Goal: Task Accomplishment & Management: Manage account settings

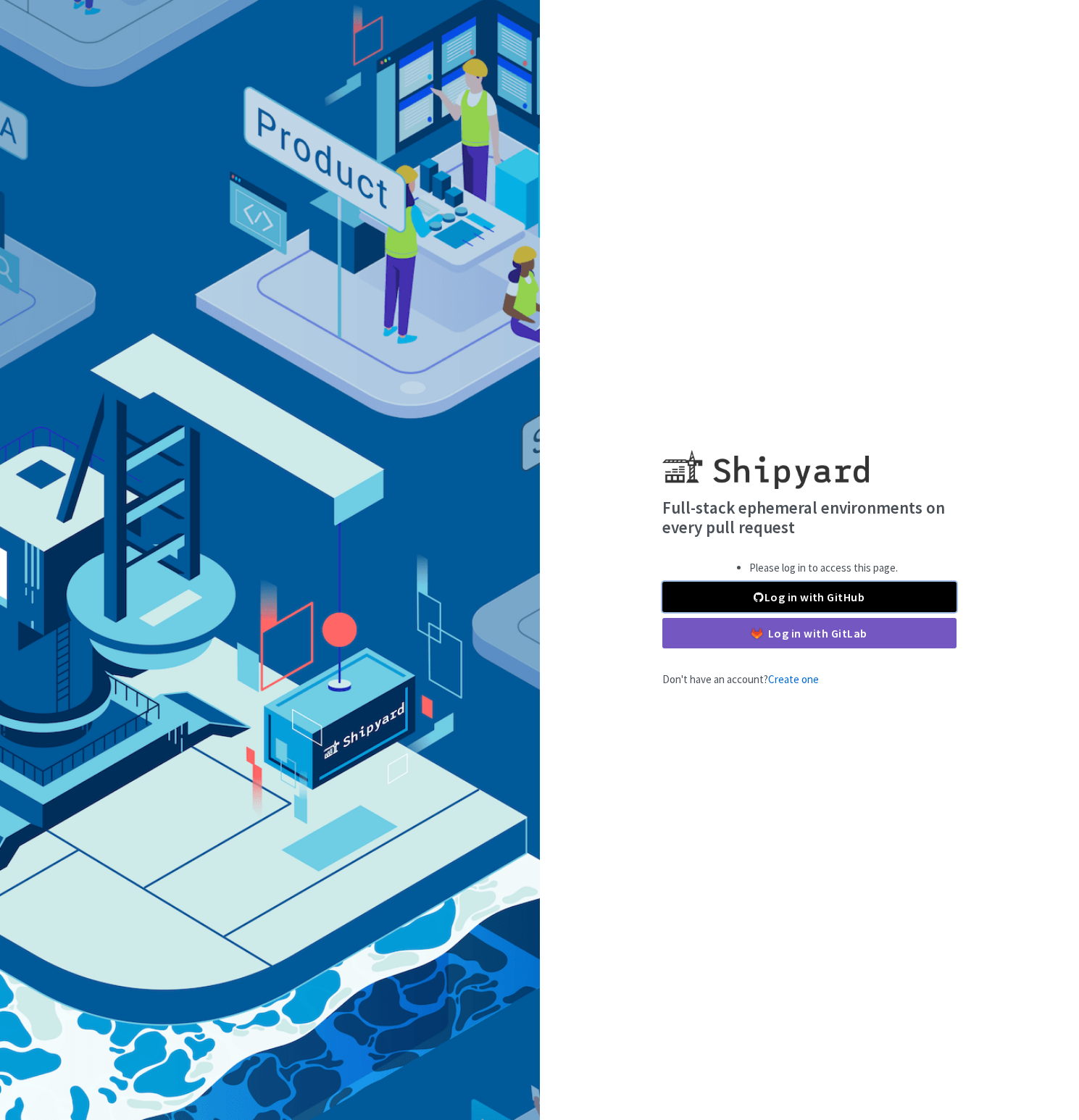
click at [773, 594] on link "Log in with GitHub" at bounding box center [809, 596] width 294 height 31
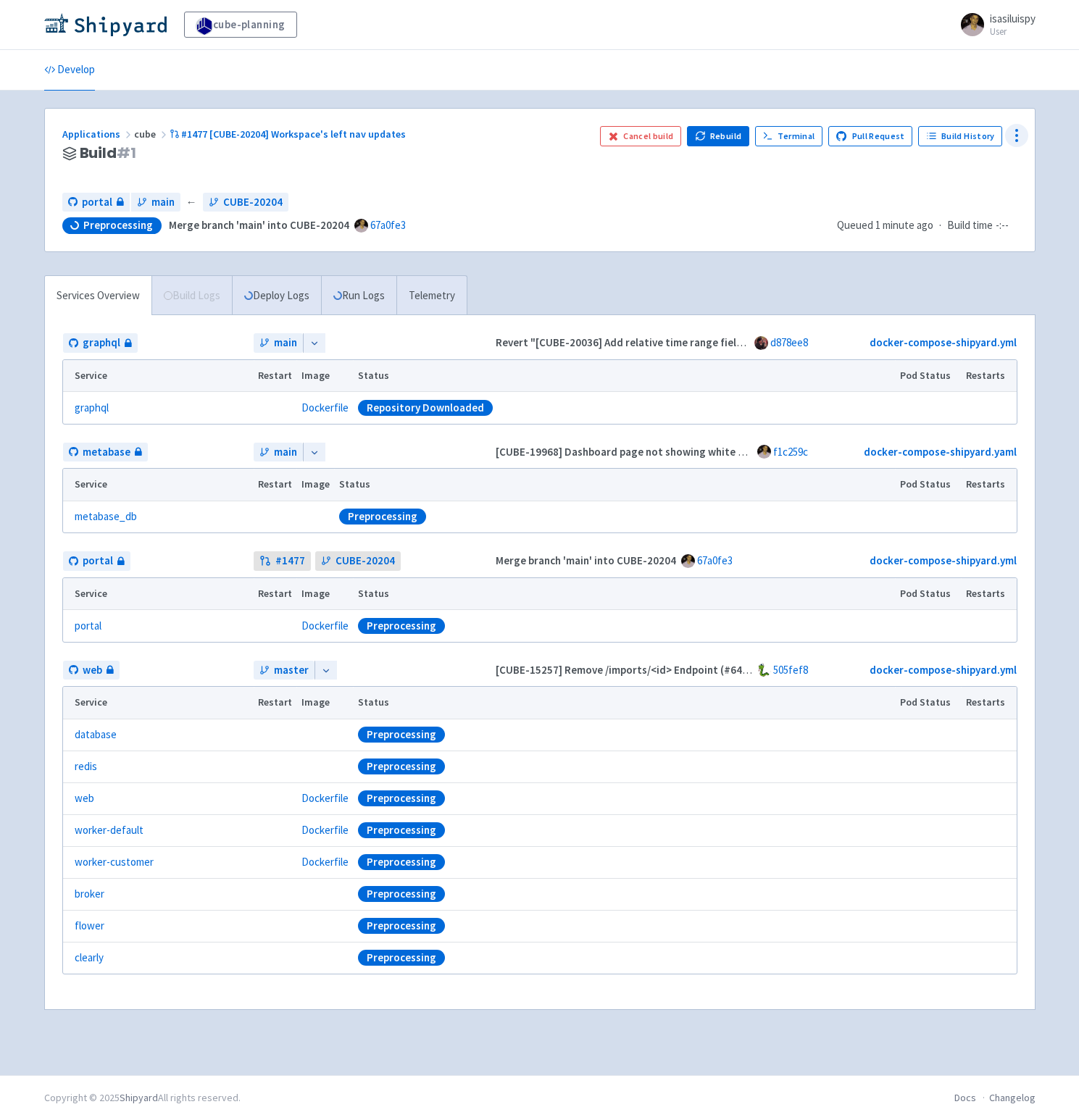
click at [1016, 134] on circle at bounding box center [1017, 135] width 2 height 2
click at [985, 168] on span "Configure" at bounding box center [962, 168] width 96 height 20
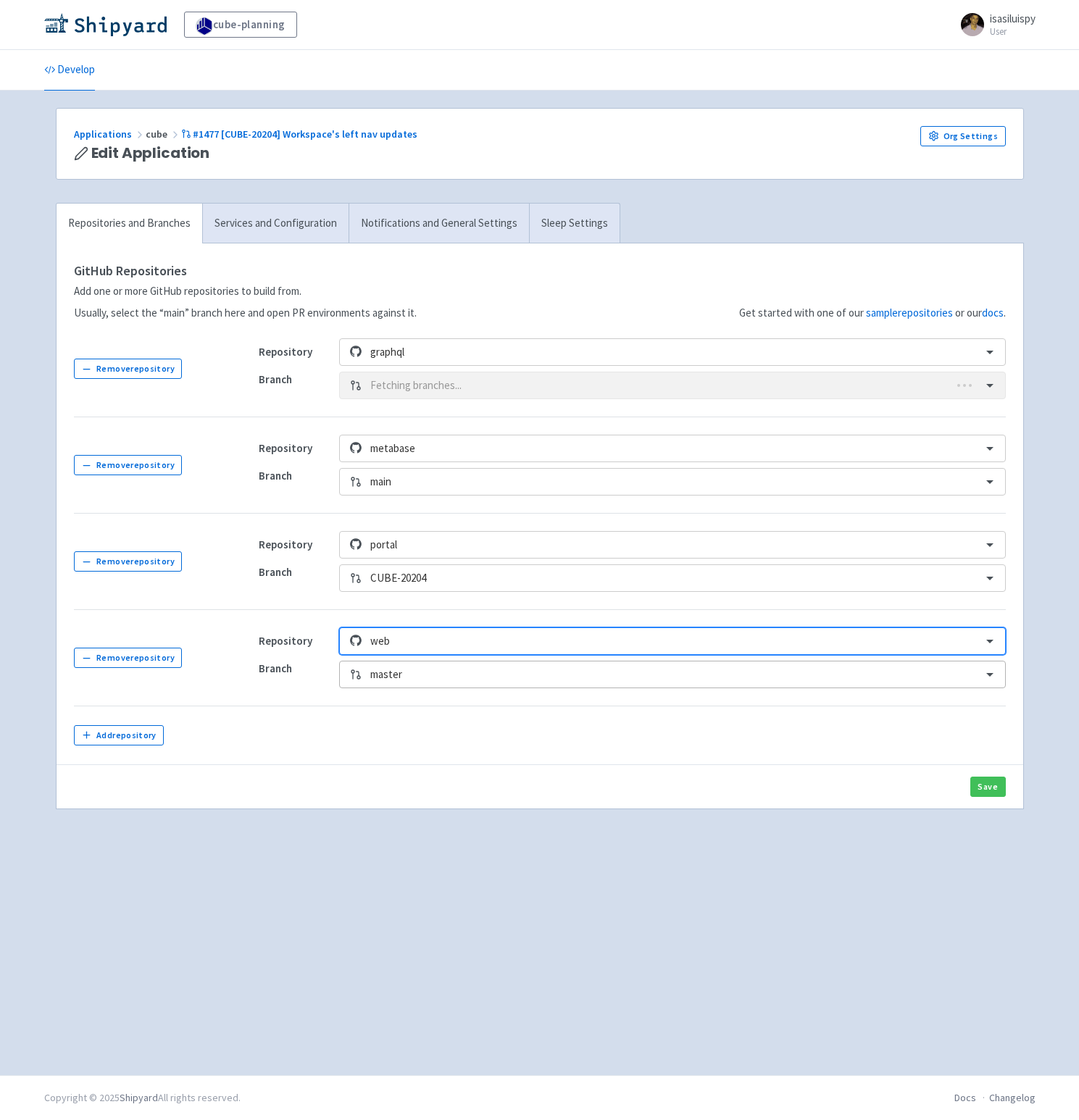
click at [399, 672] on div at bounding box center [671, 675] width 602 height 19
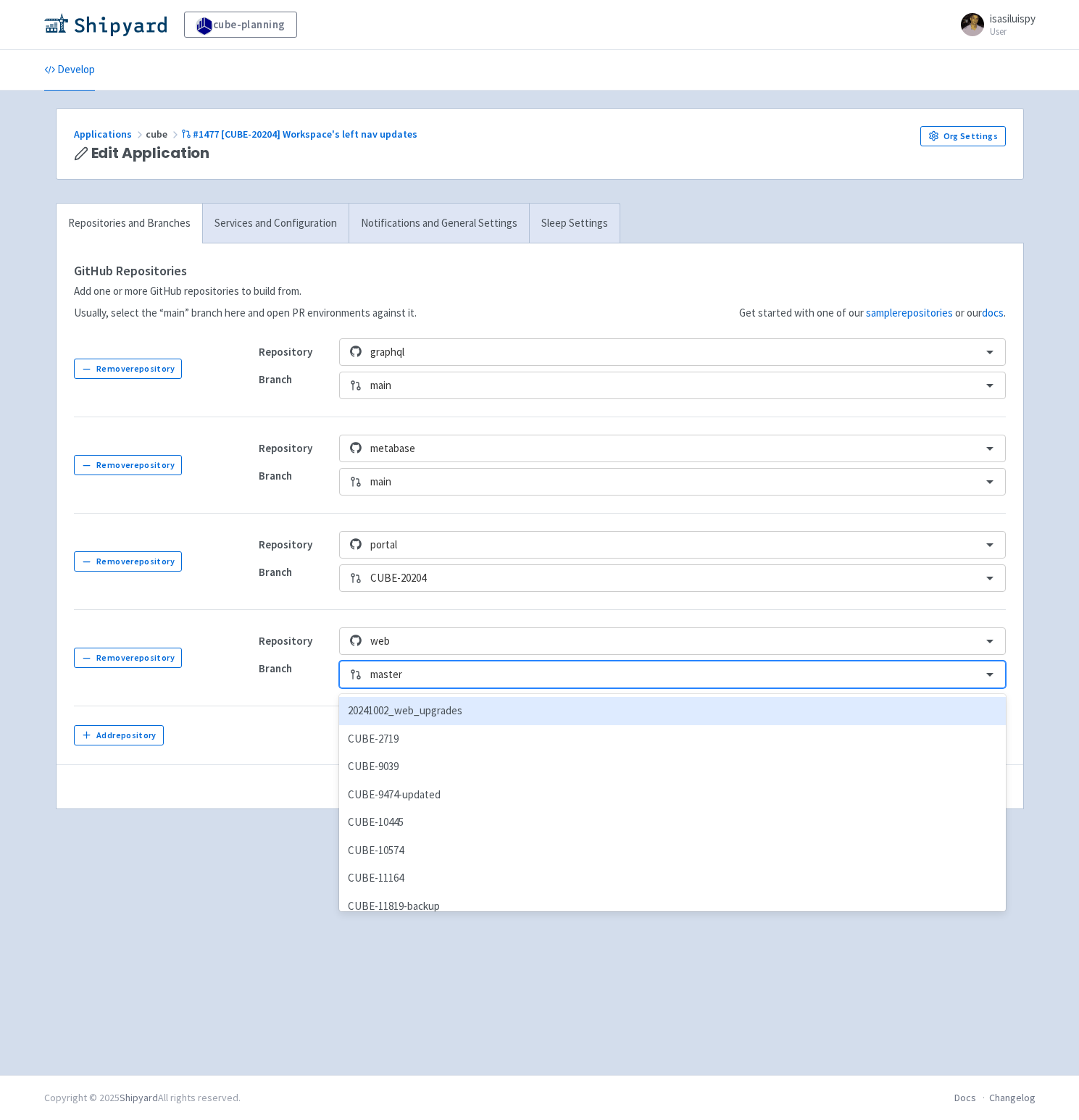
paste input "CUBE-20204"
type input "CUBE-20204"
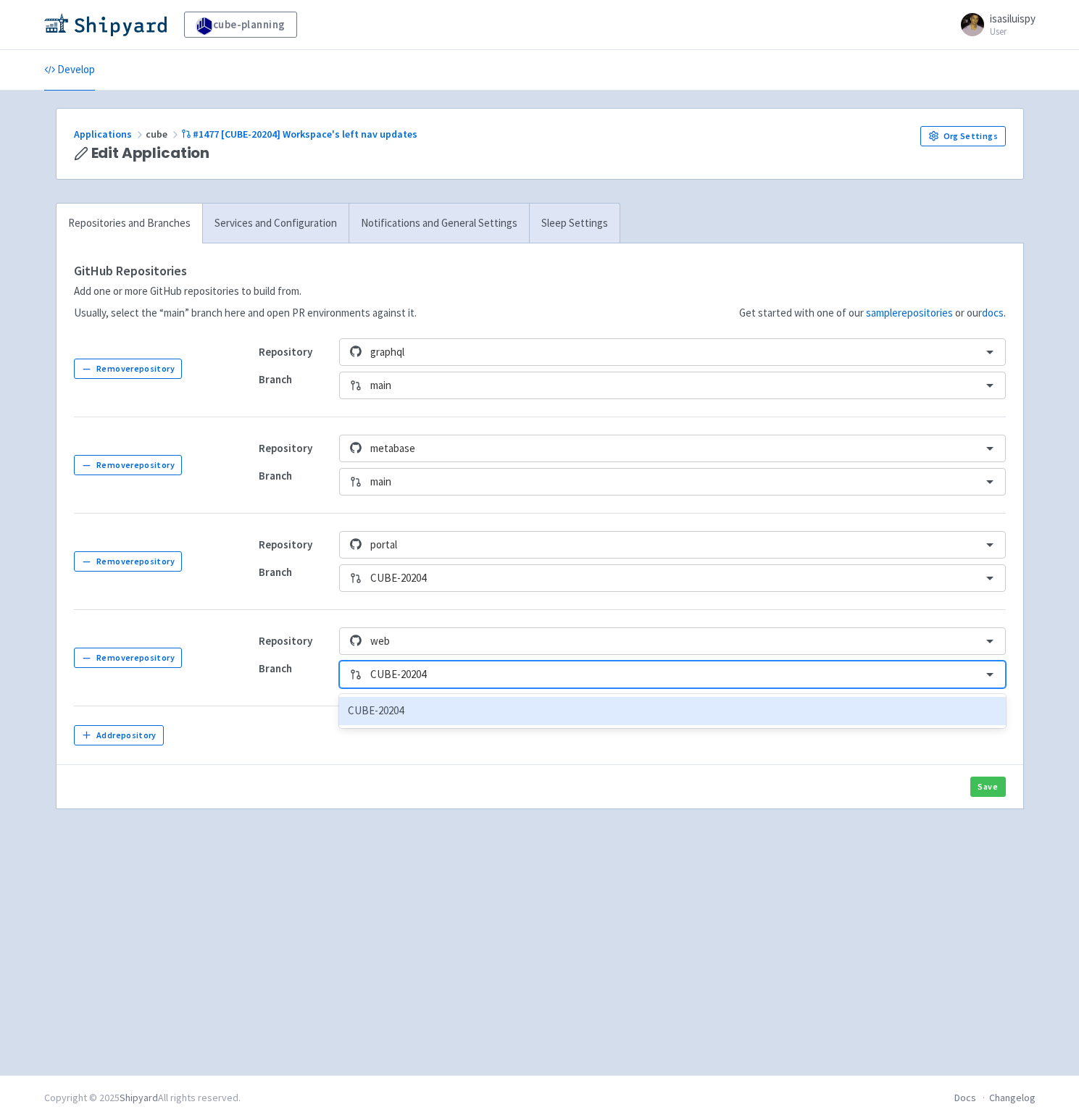
click at [388, 718] on div "CUBE-20204" at bounding box center [671, 711] width 666 height 28
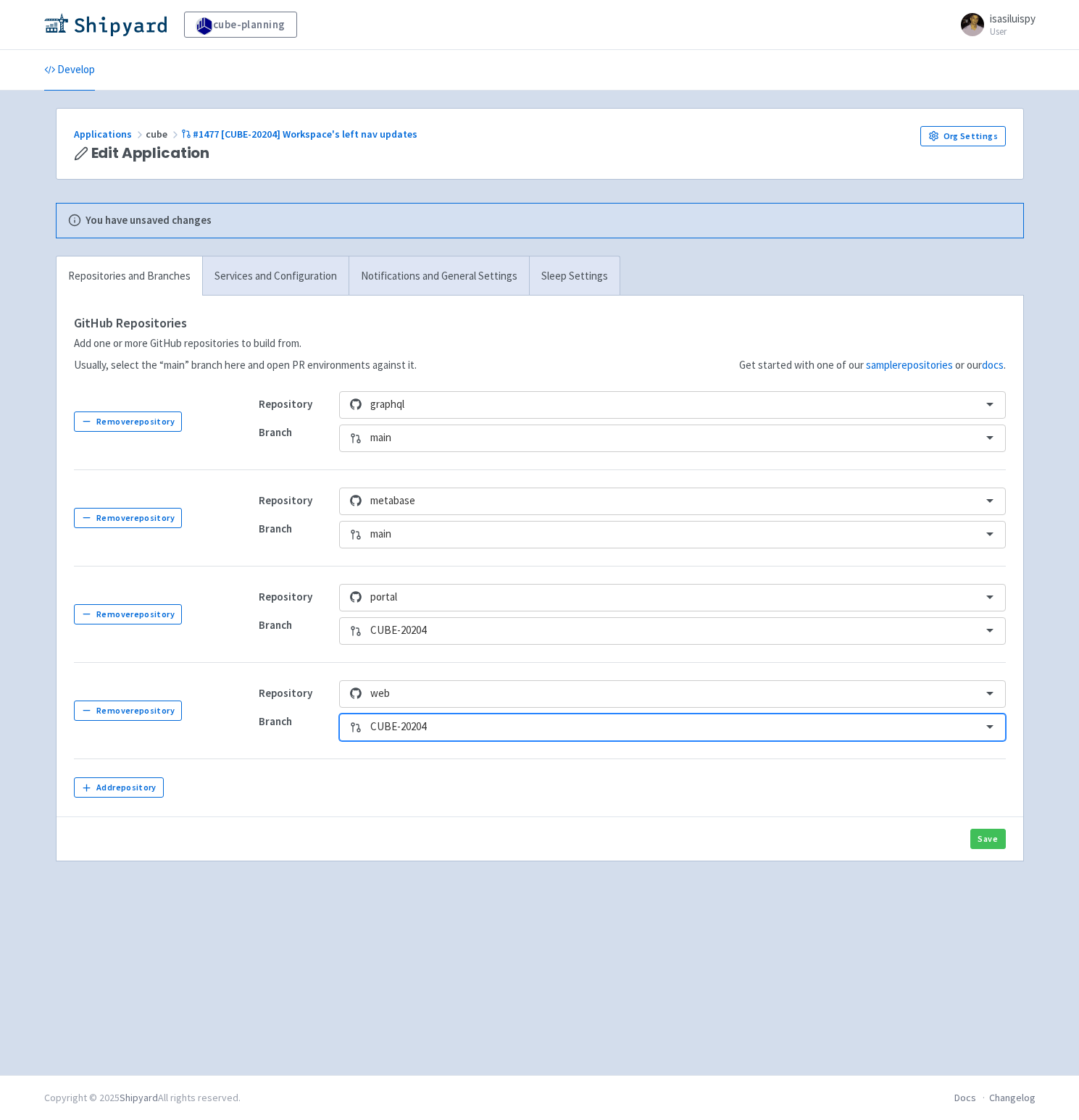
click at [560, 857] on div "Save" at bounding box center [540, 838] width 966 height 45
click at [976, 845] on button "Save" at bounding box center [987, 838] width 36 height 20
